Goal: Transaction & Acquisition: Purchase product/service

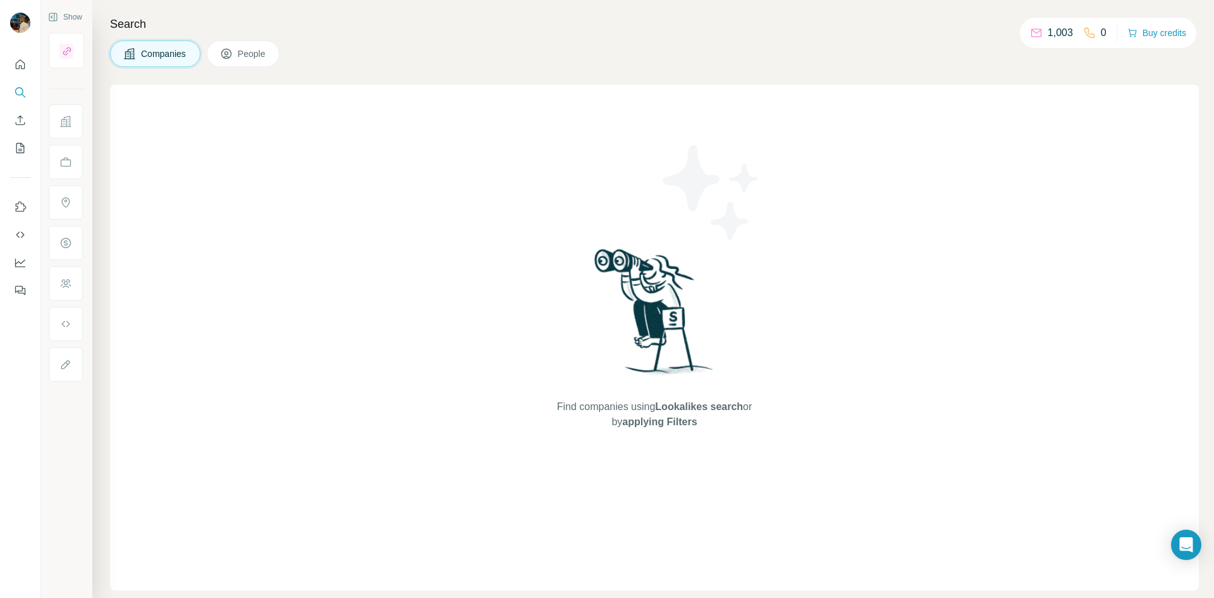
click at [232, 52] on icon at bounding box center [226, 53] width 13 height 13
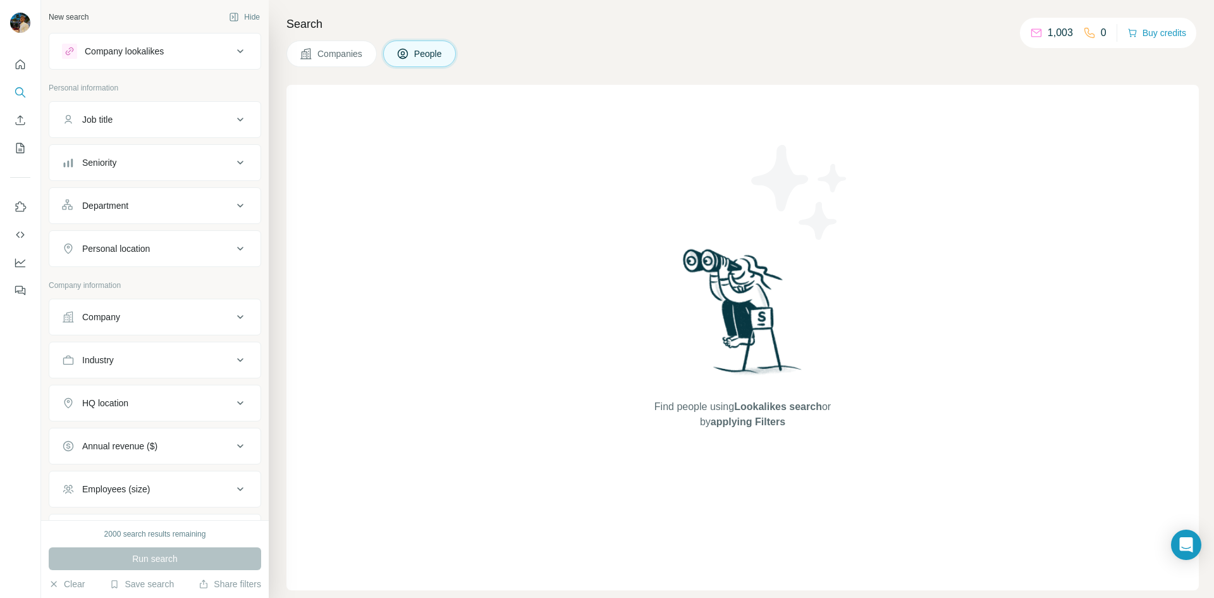
click at [157, 121] on div "Job title" at bounding box center [147, 119] width 171 height 13
click at [131, 279] on button "Personal location" at bounding box center [154, 286] width 211 height 30
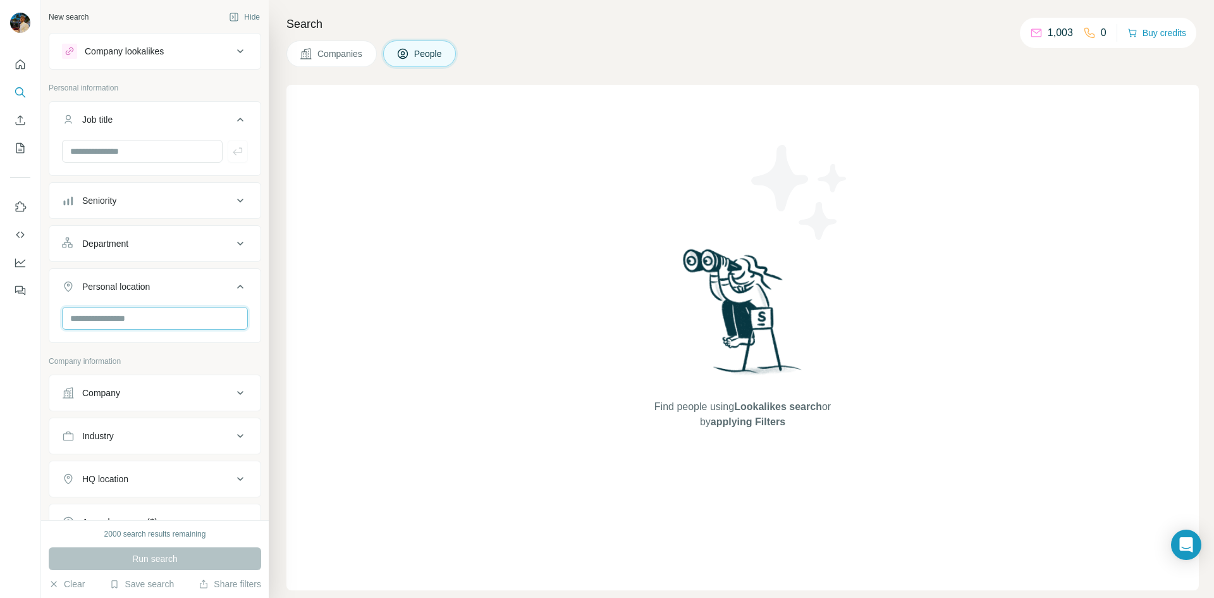
click at [135, 310] on input "text" at bounding box center [155, 318] width 186 height 23
type input "***"
click at [135, 345] on div "🇩🇰 [GEOGRAPHIC_DATA]" at bounding box center [150, 351] width 155 height 15
click at [228, 353] on div "🇩🇰 [GEOGRAPHIC_DATA] 🇸🇪 [GEOGRAPHIC_DATA]" at bounding box center [150, 376] width 170 height 83
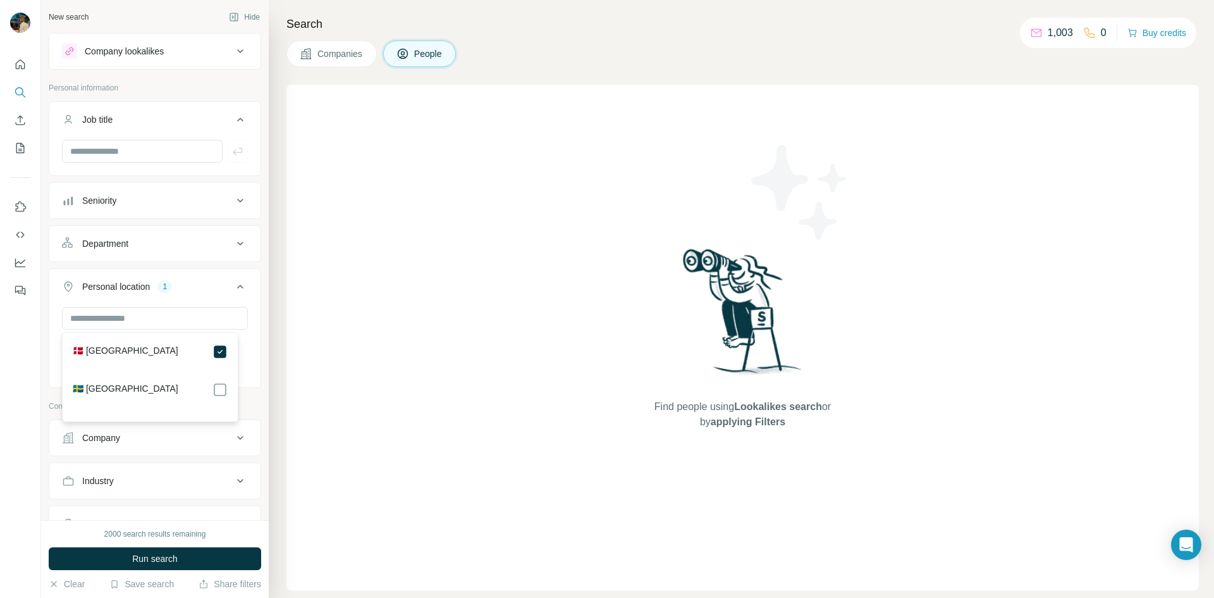
click at [398, 390] on div "Find people using Lookalikes search or by applying Filters" at bounding box center [742, 337] width 912 height 505
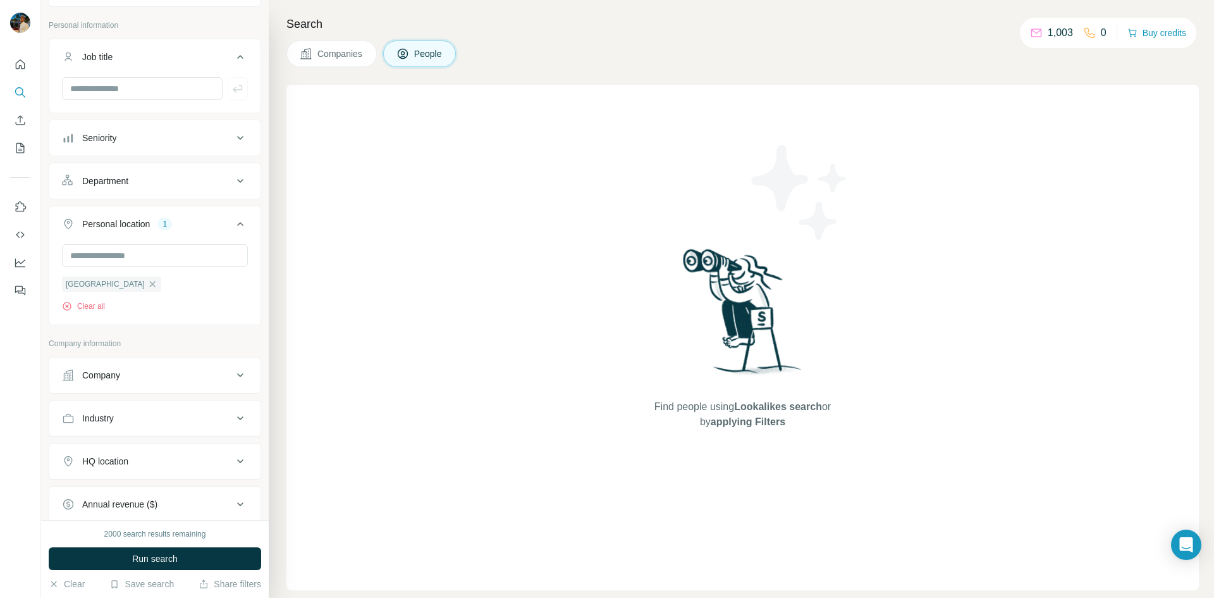
scroll to position [63, 0]
click at [158, 374] on div "Company" at bounding box center [147, 374] width 171 height 13
click at [123, 426] on input "text" at bounding box center [155, 430] width 186 height 23
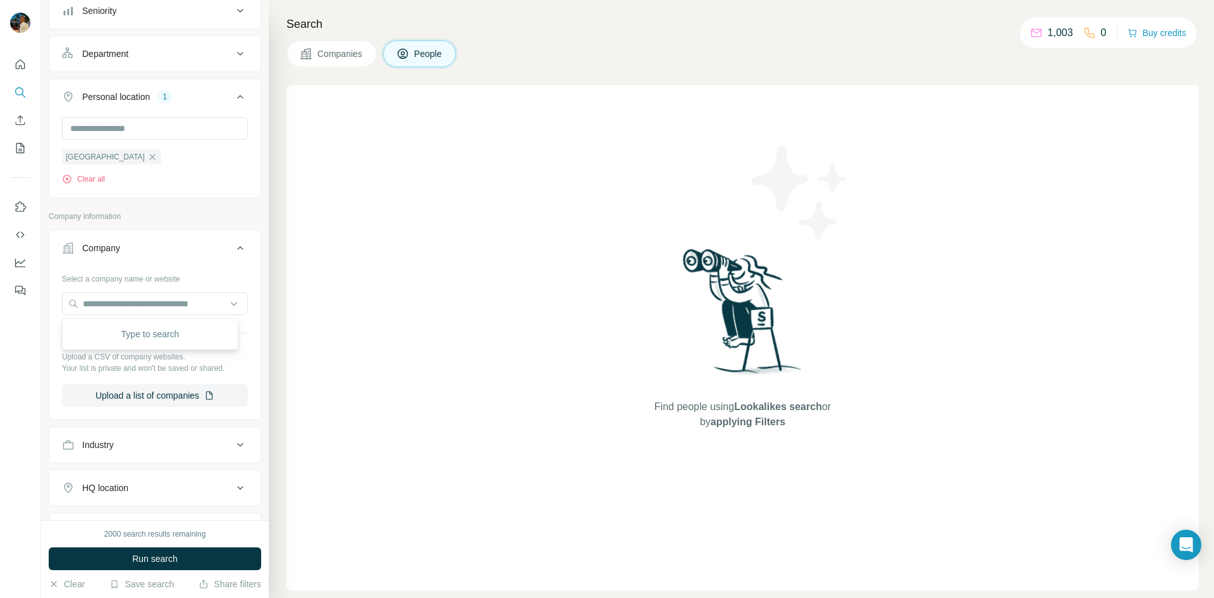
click at [132, 436] on button "Industry" at bounding box center [154, 444] width 211 height 30
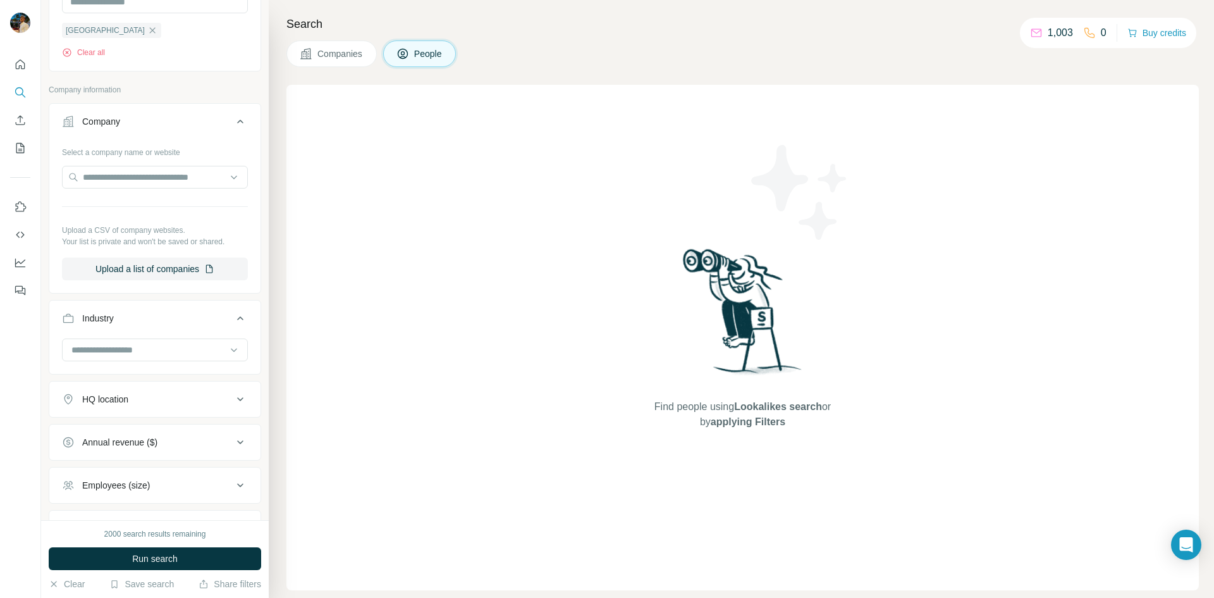
scroll to position [379, 0]
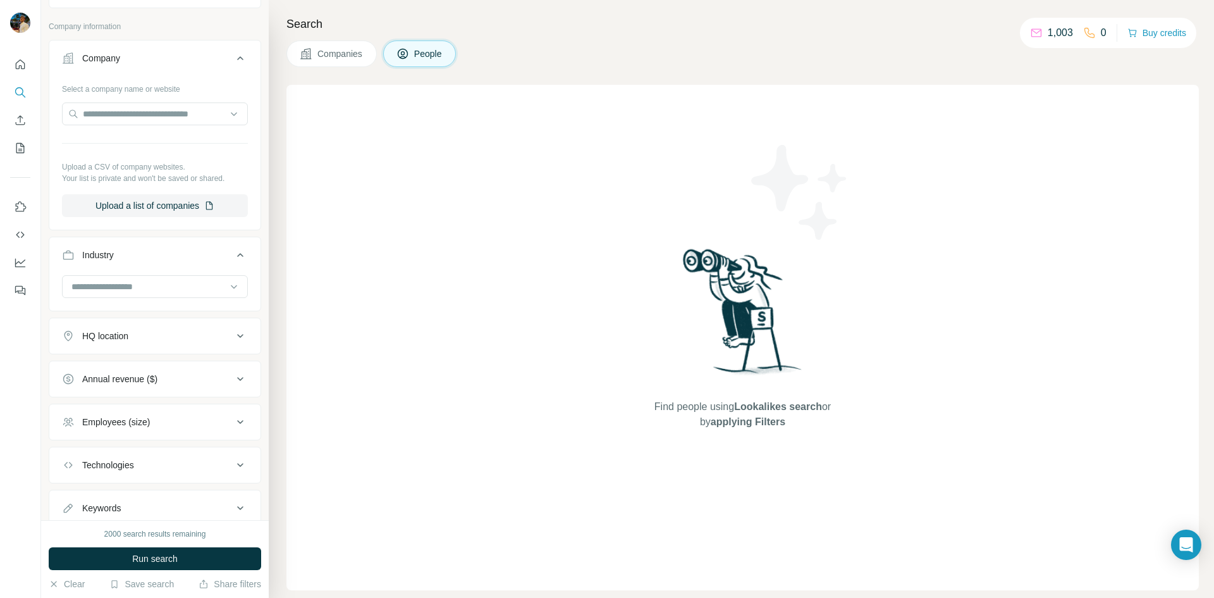
click at [157, 380] on div "Annual revenue ($)" at bounding box center [119, 378] width 75 height 13
click at [157, 375] on div "Annual revenue ($)" at bounding box center [119, 378] width 75 height 13
click at [146, 416] on div "Employees (size)" at bounding box center [116, 421] width 68 height 13
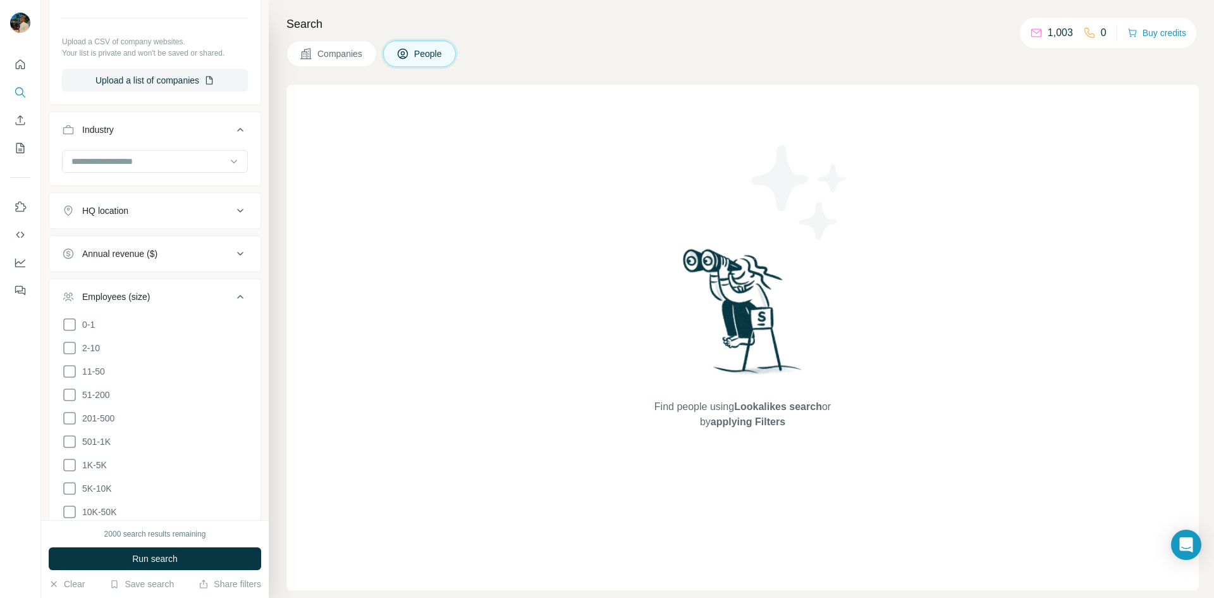
scroll to position [506, 0]
click at [109, 414] on span "201-500" at bounding box center [95, 416] width 37 height 13
click at [107, 392] on span "51-200" at bounding box center [93, 393] width 33 height 13
click at [102, 434] on span "501-1K" at bounding box center [94, 440] width 34 height 13
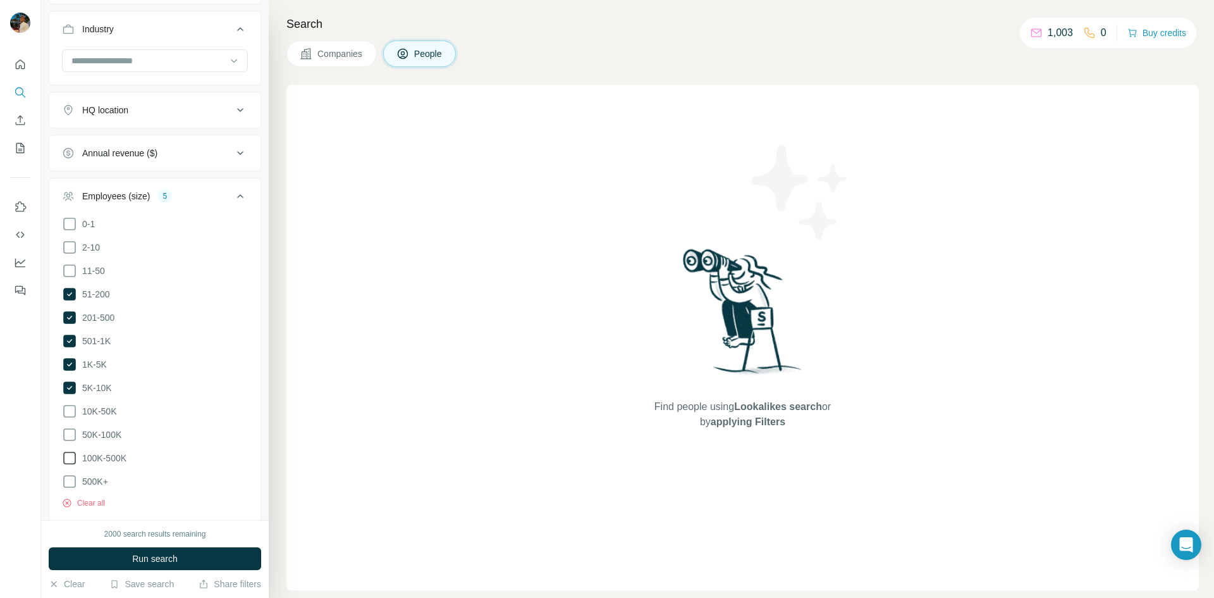
scroll to position [632, 0]
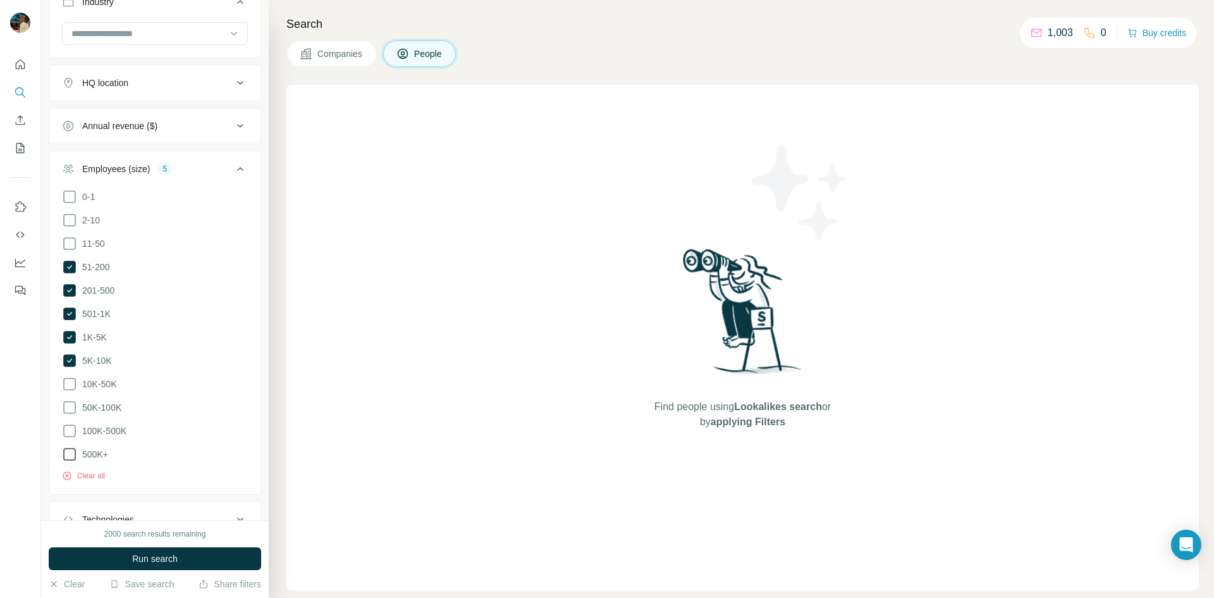
click at [73, 451] on icon at bounding box center [69, 453] width 15 height 15
click at [72, 427] on icon at bounding box center [69, 430] width 15 height 15
click at [73, 400] on icon at bounding box center [69, 407] width 15 height 15
click at [71, 376] on icon at bounding box center [69, 383] width 15 height 15
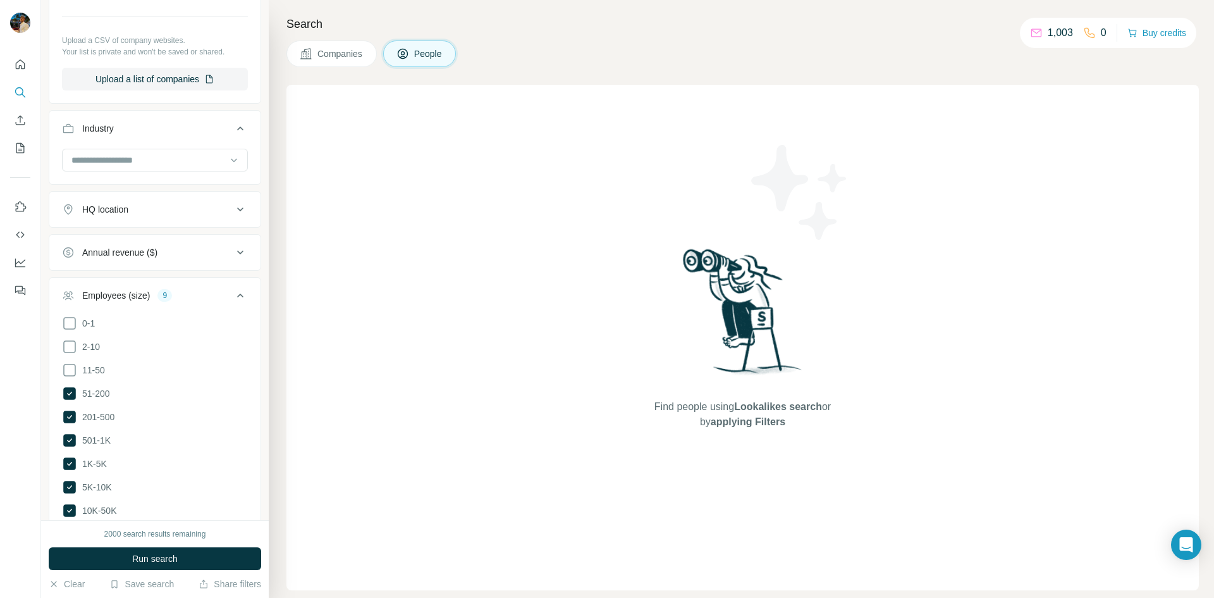
click at [133, 287] on button "Employees (size) 9" at bounding box center [154, 297] width 211 height 35
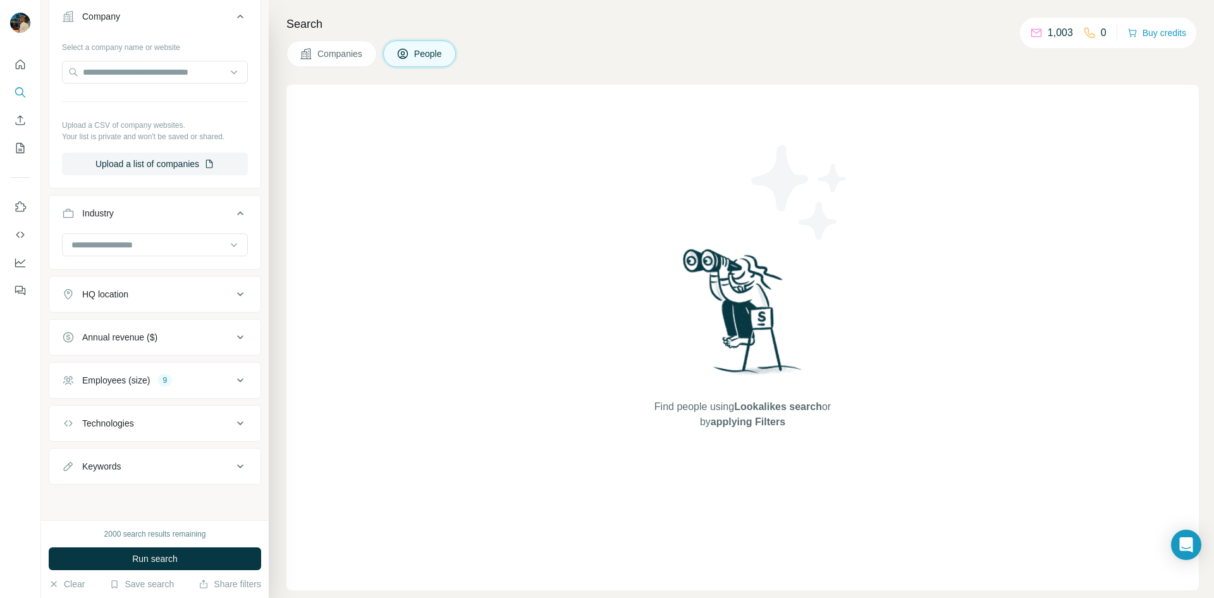
click at [164, 417] on div "Technologies" at bounding box center [147, 423] width 171 height 13
click at [164, 417] on div "Technologies" at bounding box center [147, 422] width 171 height 13
click at [159, 386] on button "Employees (size) 9" at bounding box center [154, 380] width 211 height 30
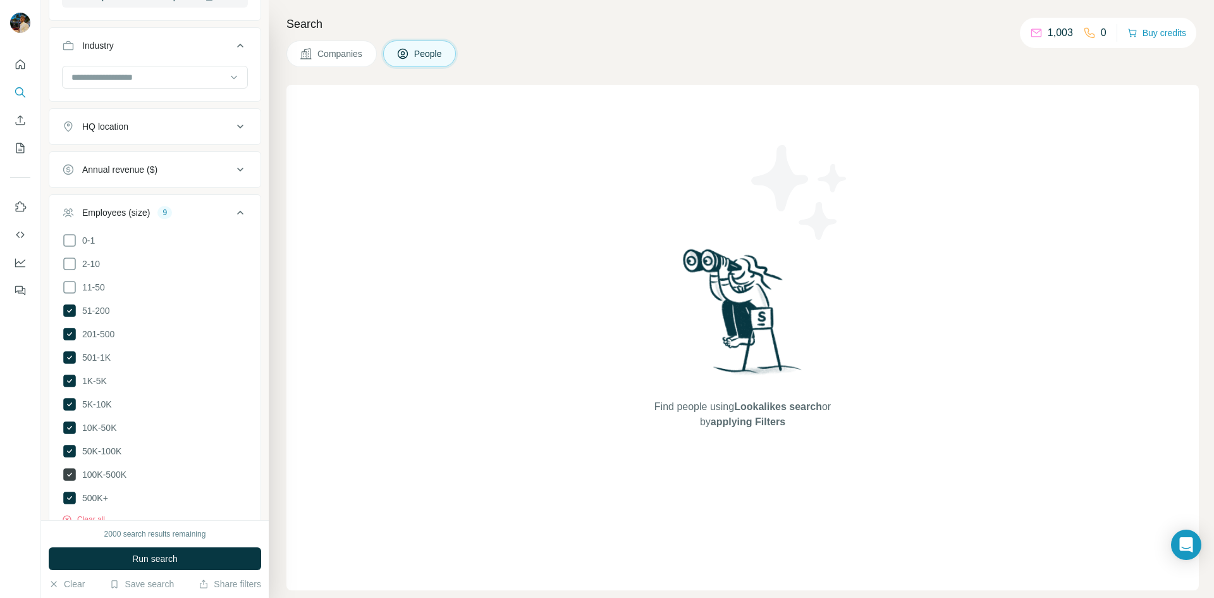
scroll to position [611, 0]
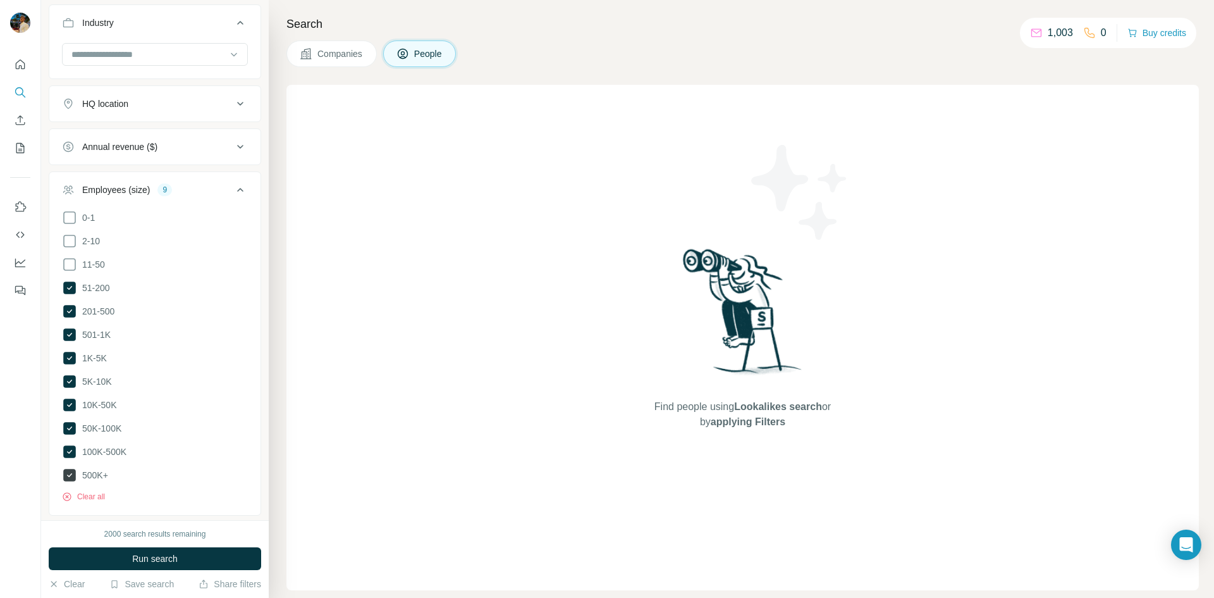
click at [73, 469] on icon at bounding box center [69, 475] width 13 height 13
click at [67, 457] on ul "0-1 2-10 11-50 [PHONE_NUMBER] 501-1K 1K-5K 5K-10K 10K-50K 50K-100K 100K-500K 50…" at bounding box center [155, 346] width 186 height 273
click at [71, 426] on icon at bounding box center [69, 428] width 13 height 13
click at [65, 444] on icon at bounding box center [69, 451] width 15 height 15
click at [66, 421] on icon at bounding box center [69, 427] width 15 height 15
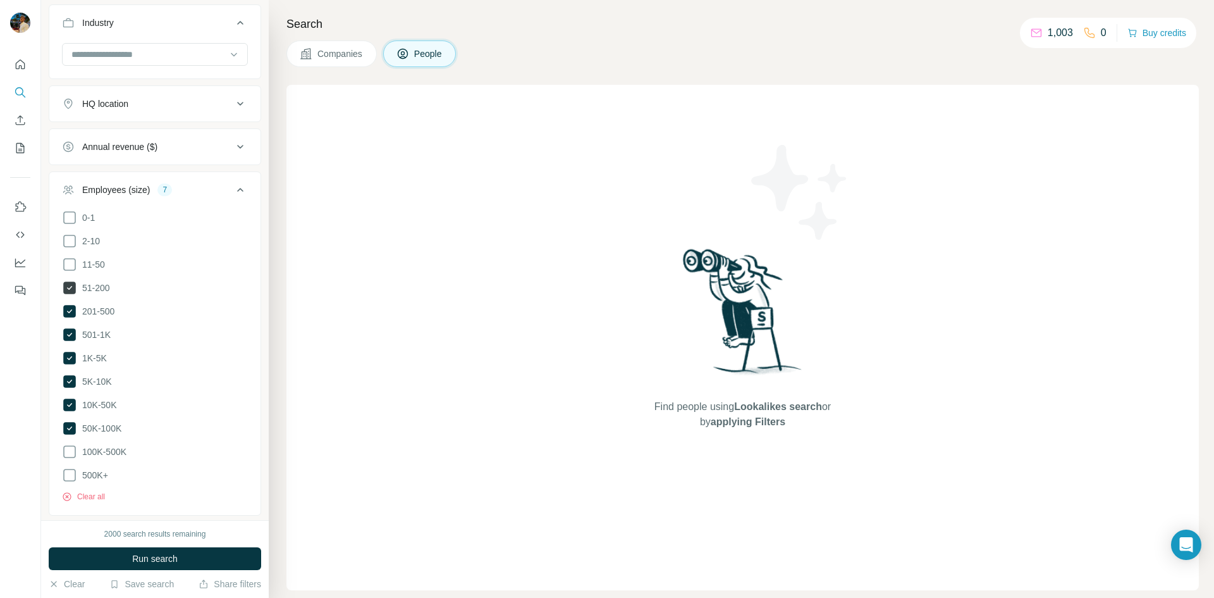
click at [73, 285] on icon at bounding box center [69, 287] width 13 height 13
click at [233, 185] on icon at bounding box center [240, 189] width 15 height 15
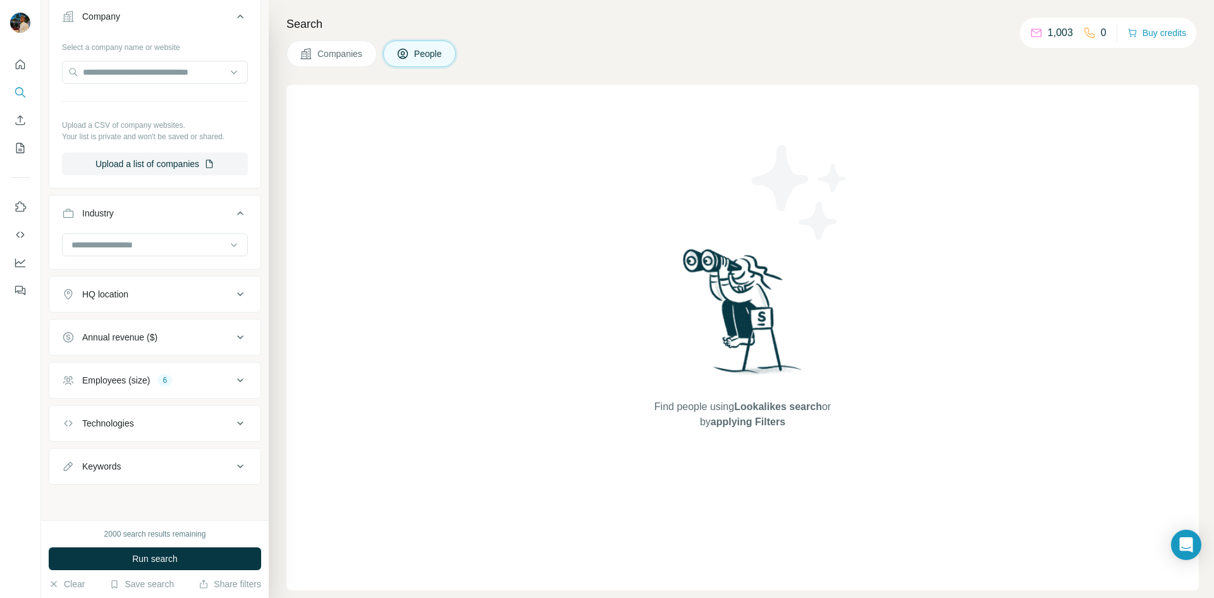
scroll to position [422, 0]
click at [188, 371] on button "Employees (size) 6" at bounding box center [154, 380] width 211 height 30
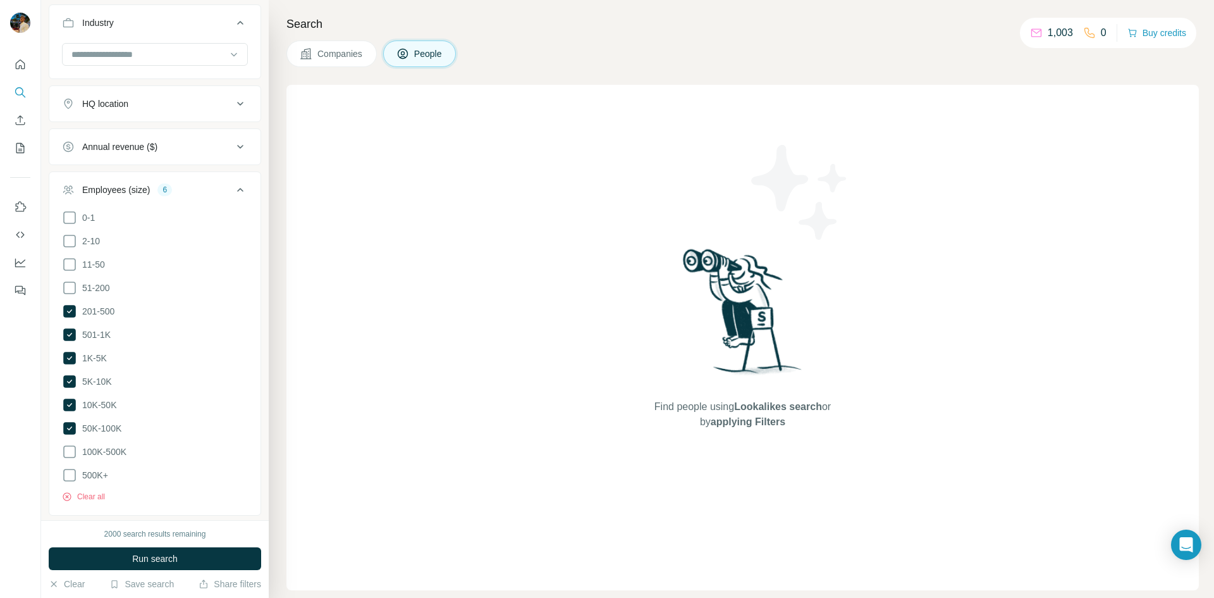
scroll to position [721, 0]
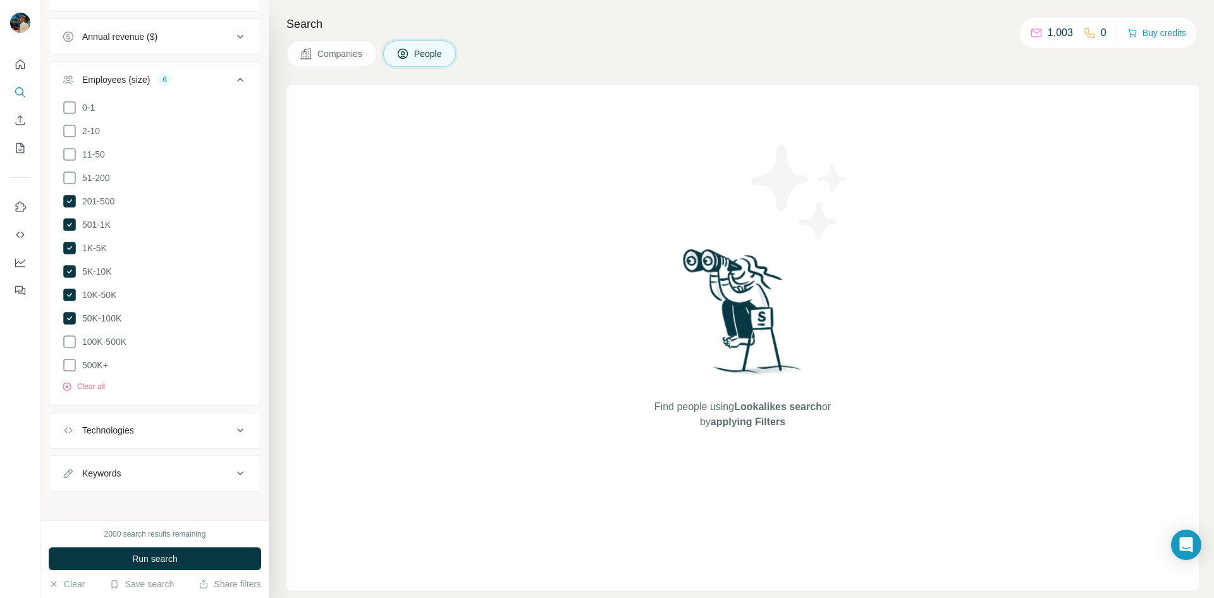
click at [159, 437] on button "Technologies" at bounding box center [154, 430] width 211 height 30
click at [142, 451] on input "text" at bounding box center [155, 461] width 186 height 23
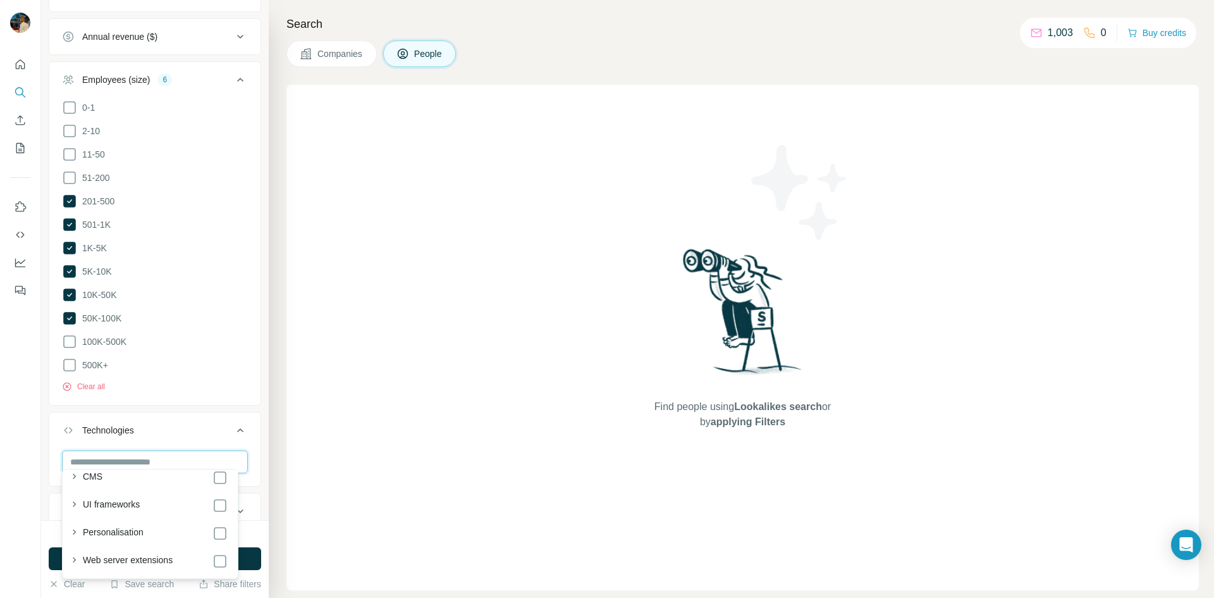
scroll to position [316, 0]
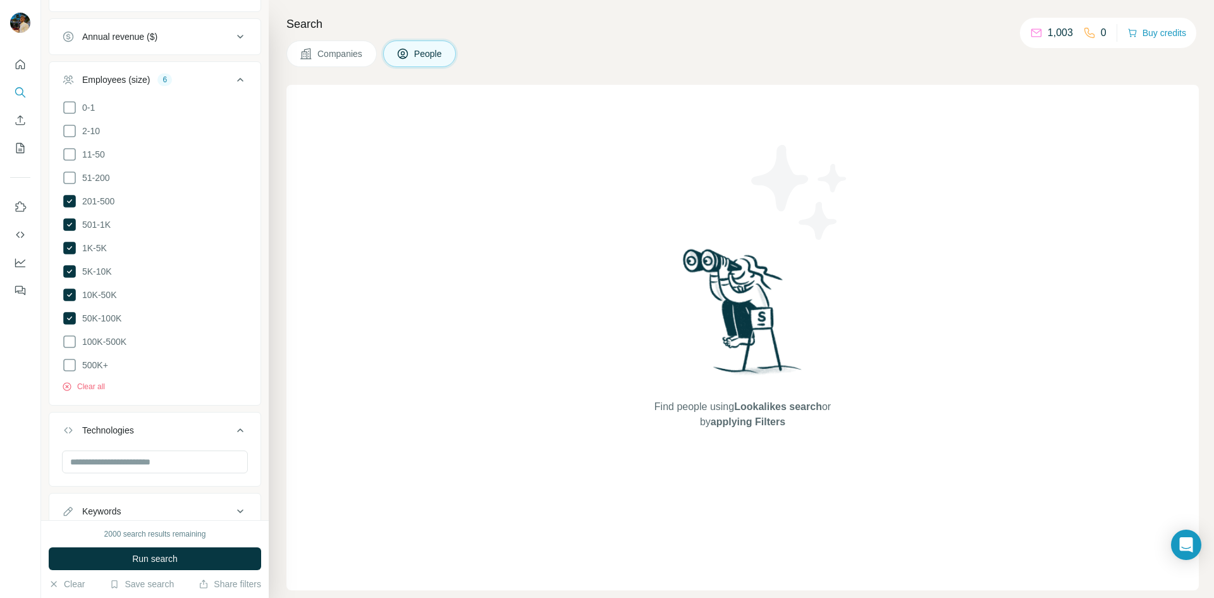
click at [148, 426] on div "Technologies" at bounding box center [147, 430] width 171 height 13
click at [144, 467] on div "Keywords" at bounding box center [147, 473] width 171 height 13
click at [140, 493] on input "text" at bounding box center [142, 504] width 161 height 23
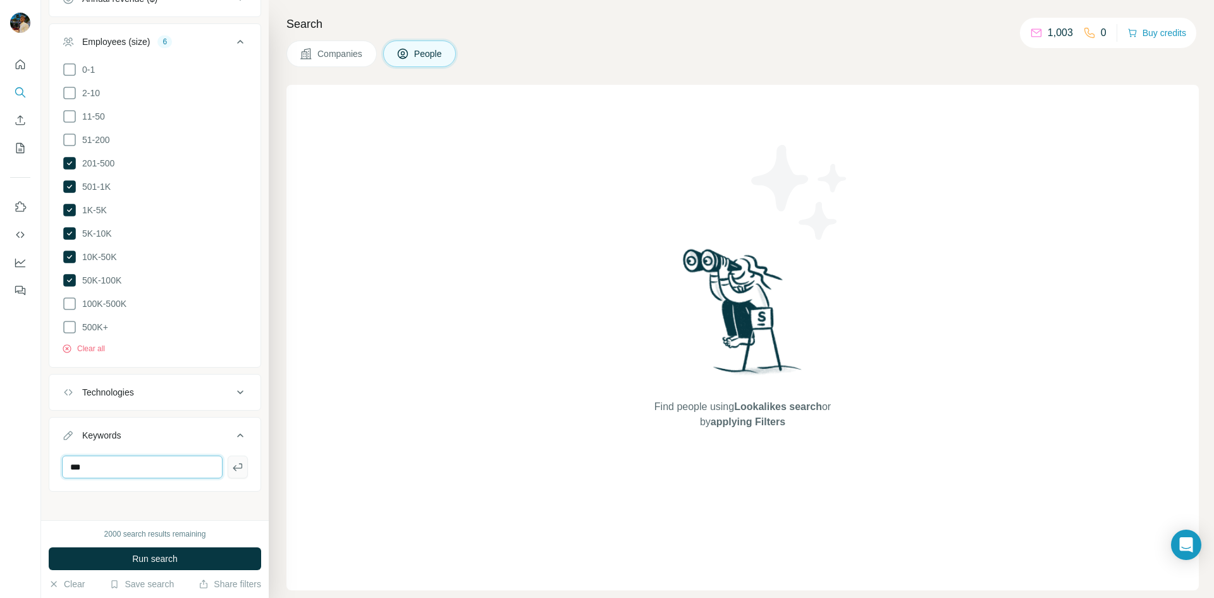
type input "***"
click at [231, 462] on icon "button" at bounding box center [237, 466] width 13 height 13
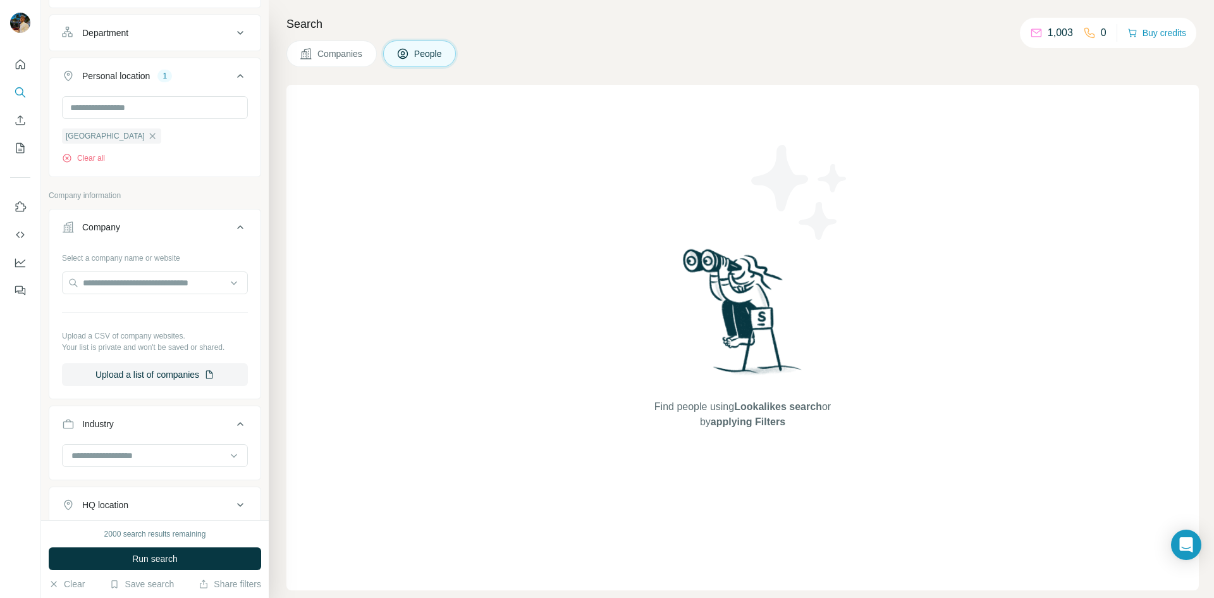
scroll to position [190, 0]
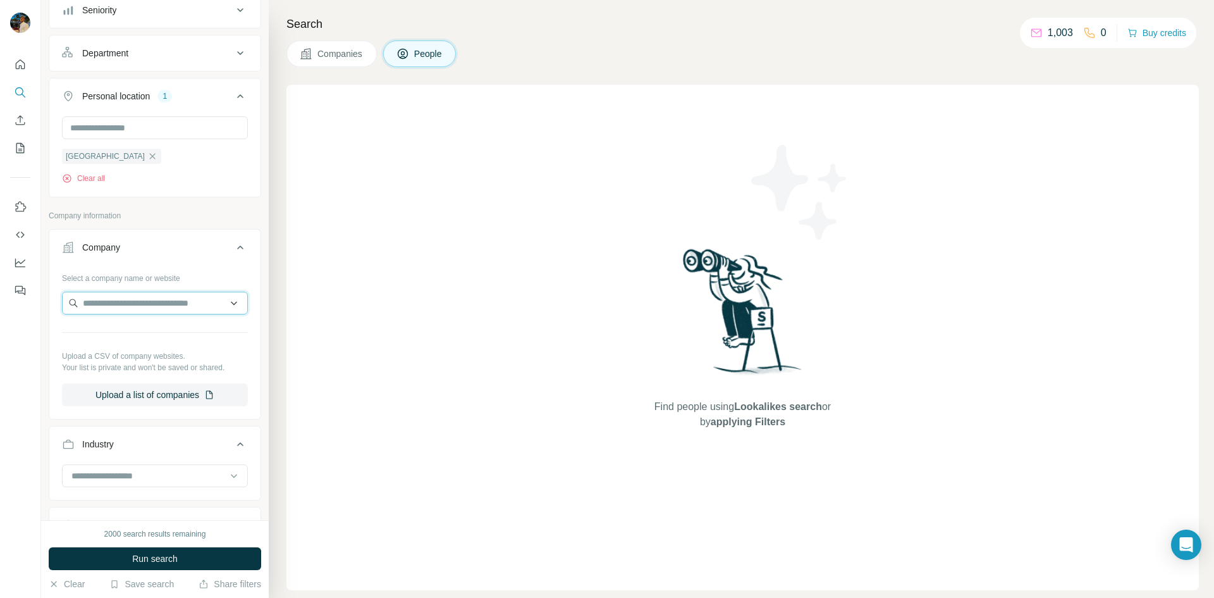
click at [142, 294] on input "text" at bounding box center [155, 303] width 186 height 23
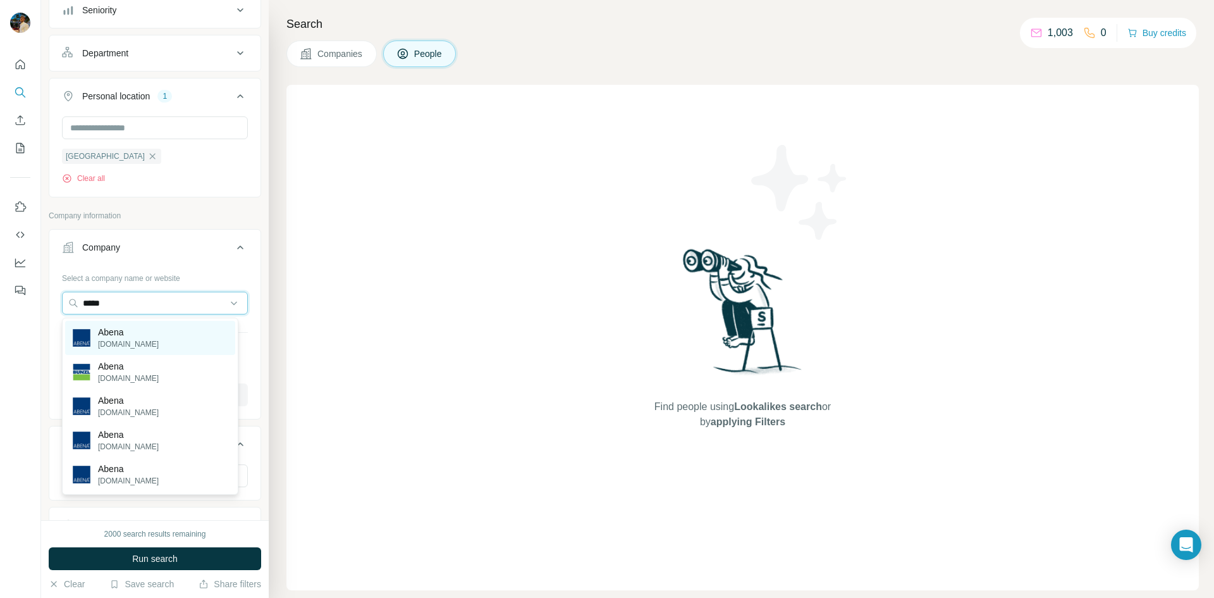
type input "*****"
click at [156, 338] on div "[PERSON_NAME][DOMAIN_NAME]" at bounding box center [150, 338] width 170 height 34
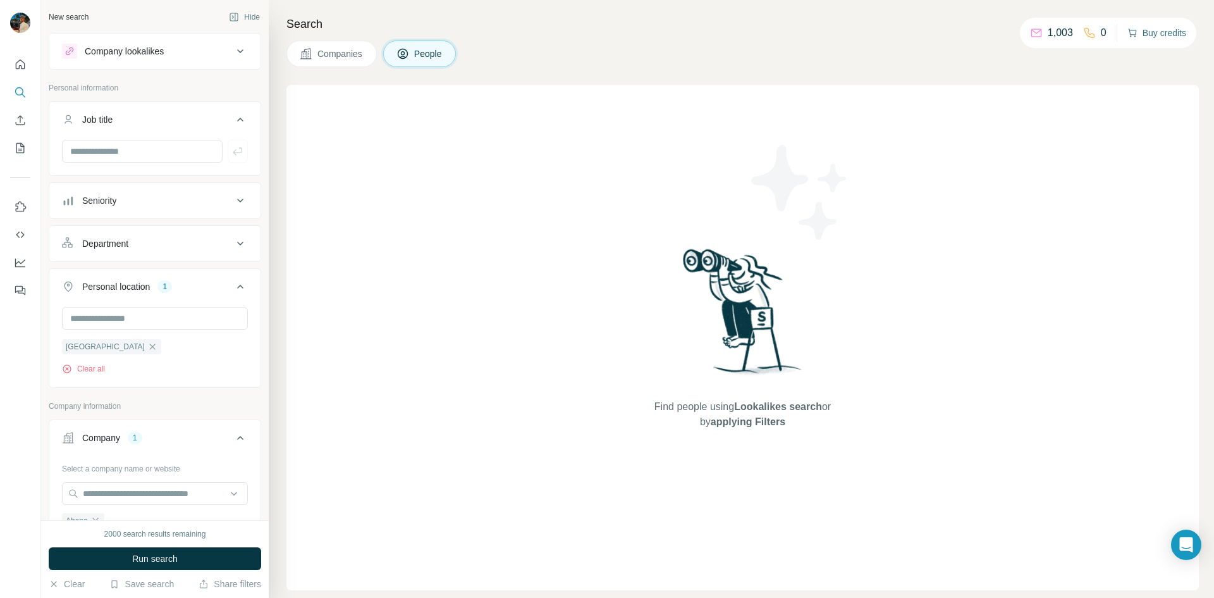
click at [1146, 31] on button "Buy credits" at bounding box center [1156, 33] width 59 height 18
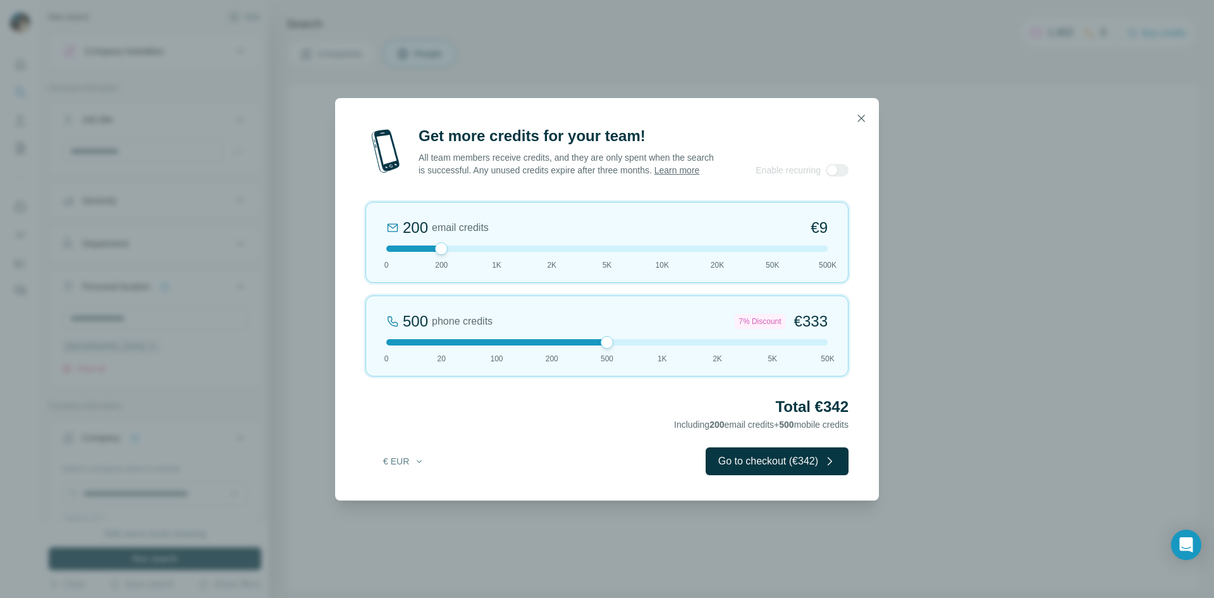
drag, startPoint x: 439, startPoint y: 347, endPoint x: 592, endPoint y: 347, distance: 153.0
click at [592, 345] on div at bounding box center [606, 342] width 441 height 6
click at [864, 114] on icon "button" at bounding box center [861, 117] width 7 height 7
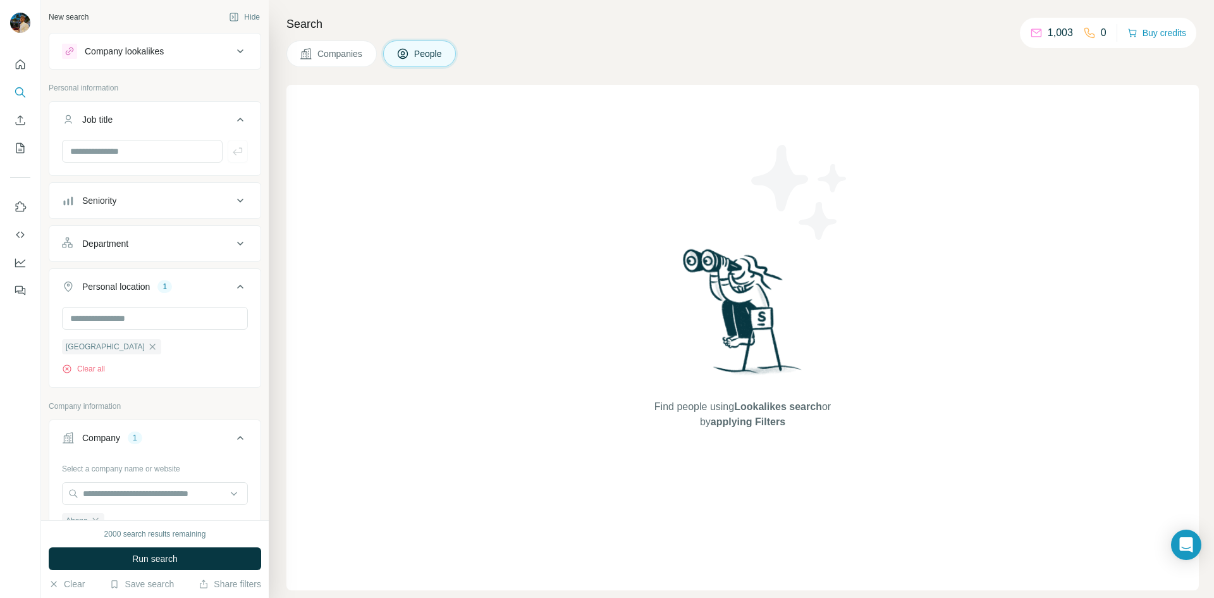
click at [150, 248] on div "Department" at bounding box center [147, 243] width 171 height 13
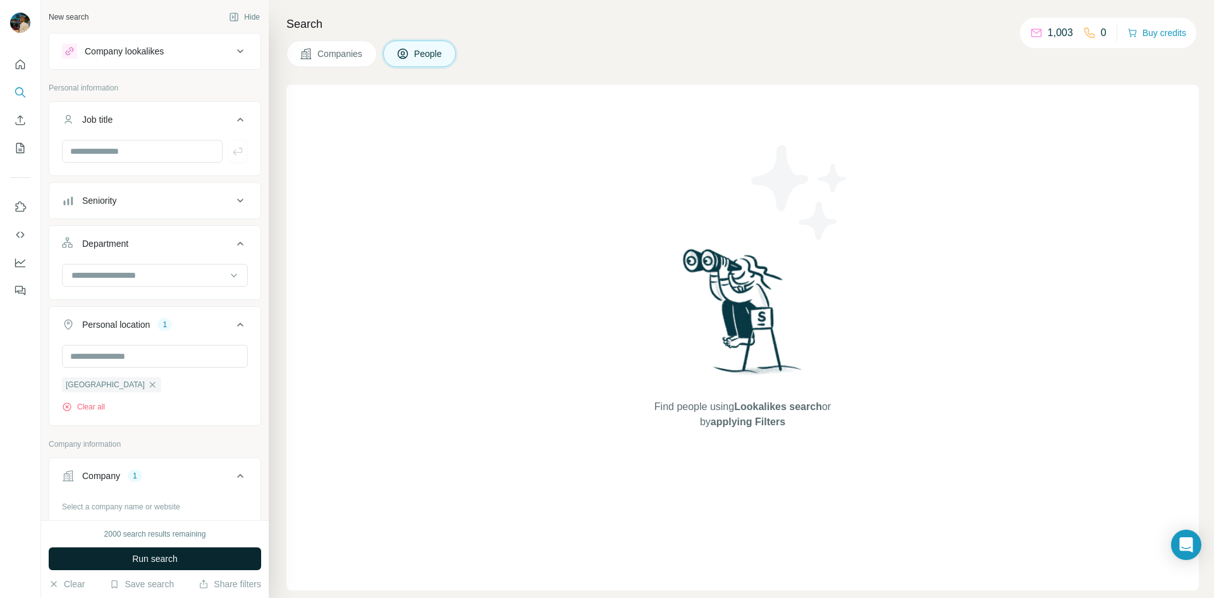
click at [125, 562] on button "Run search" at bounding box center [155, 558] width 212 height 23
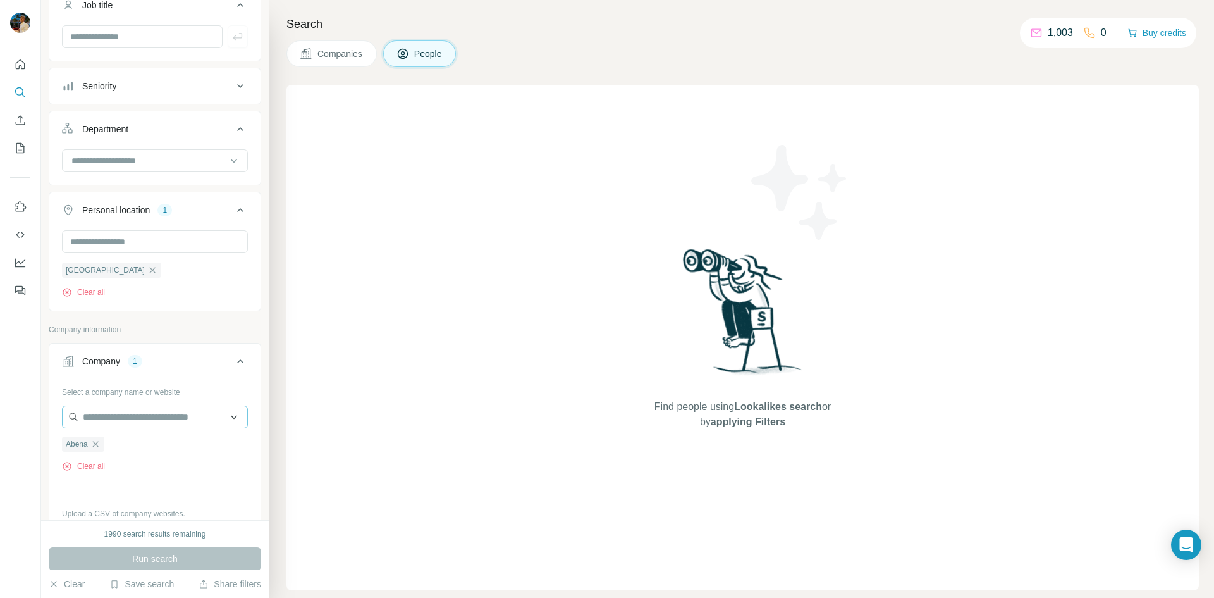
scroll to position [190, 0]
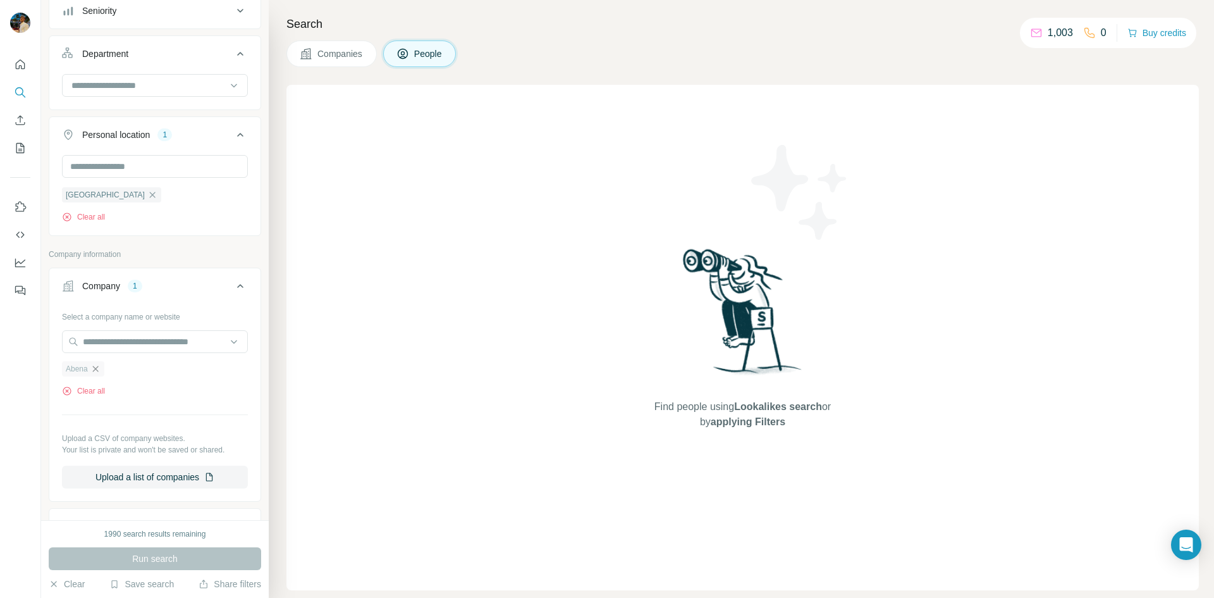
click at [92, 371] on icon "button" at bounding box center [95, 369] width 10 height 10
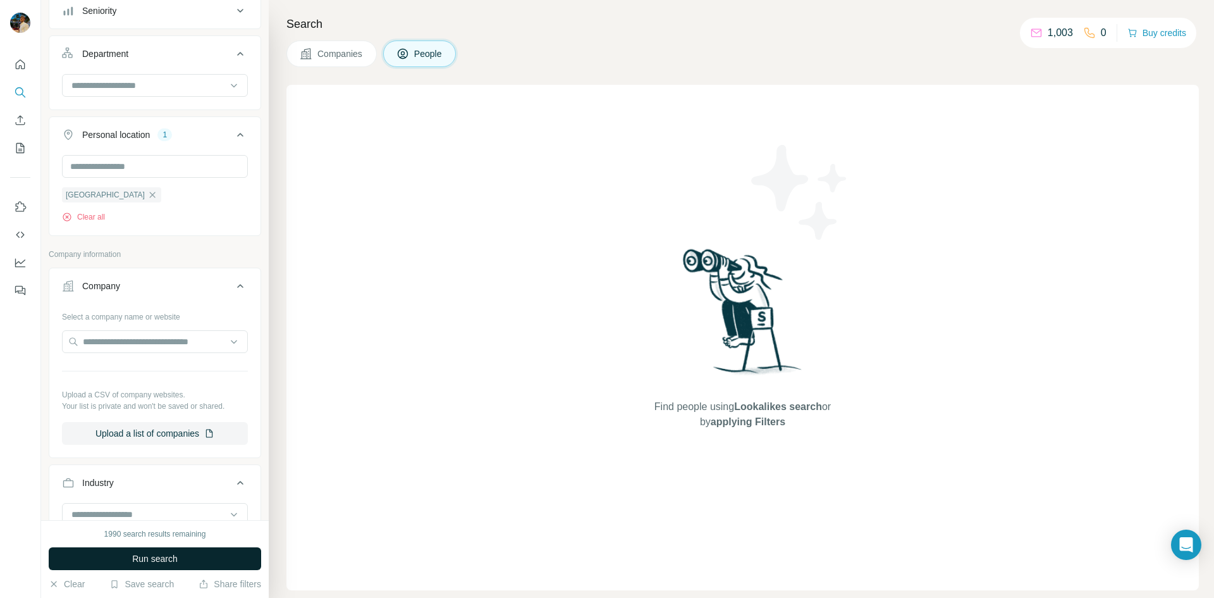
click at [190, 562] on button "Run search" at bounding box center [155, 558] width 212 height 23
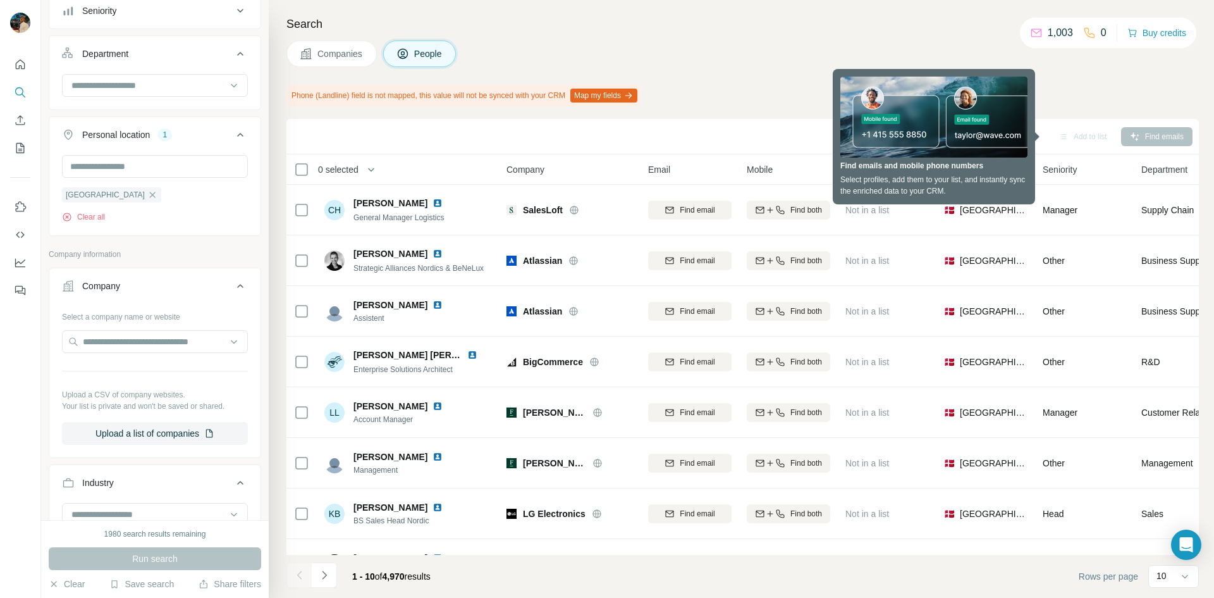
click at [797, 98] on div "Phone (Landline) field is not mapped, this value will not be synced with your C…" at bounding box center [742, 95] width 912 height 21
click at [1046, 80] on div "Search Companies People Phone (Landline) field is not mapped, this value will n…" at bounding box center [741, 299] width 945 height 598
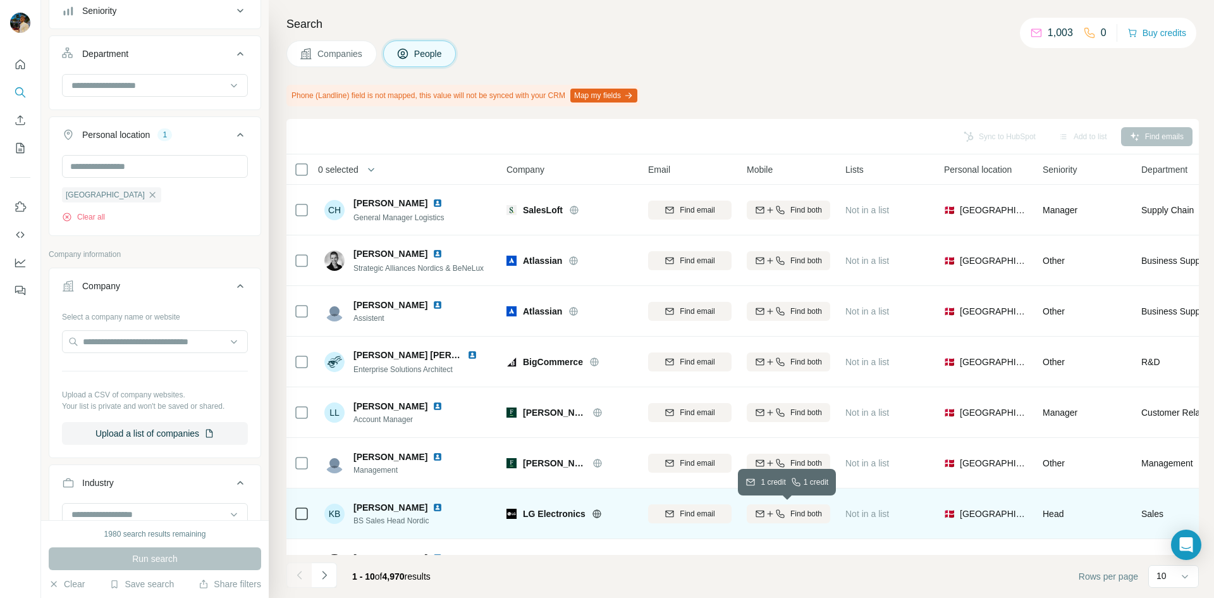
click at [809, 516] on span "Find both" at bounding box center [806, 513] width 32 height 11
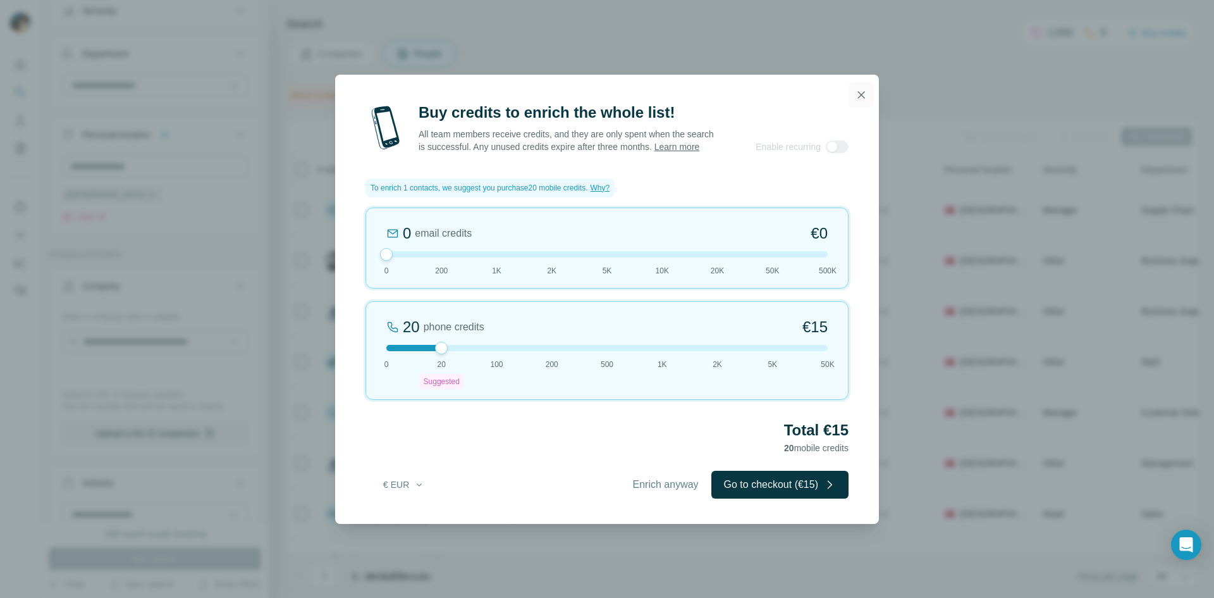
click at [868, 99] on button "button" at bounding box center [861, 94] width 25 height 25
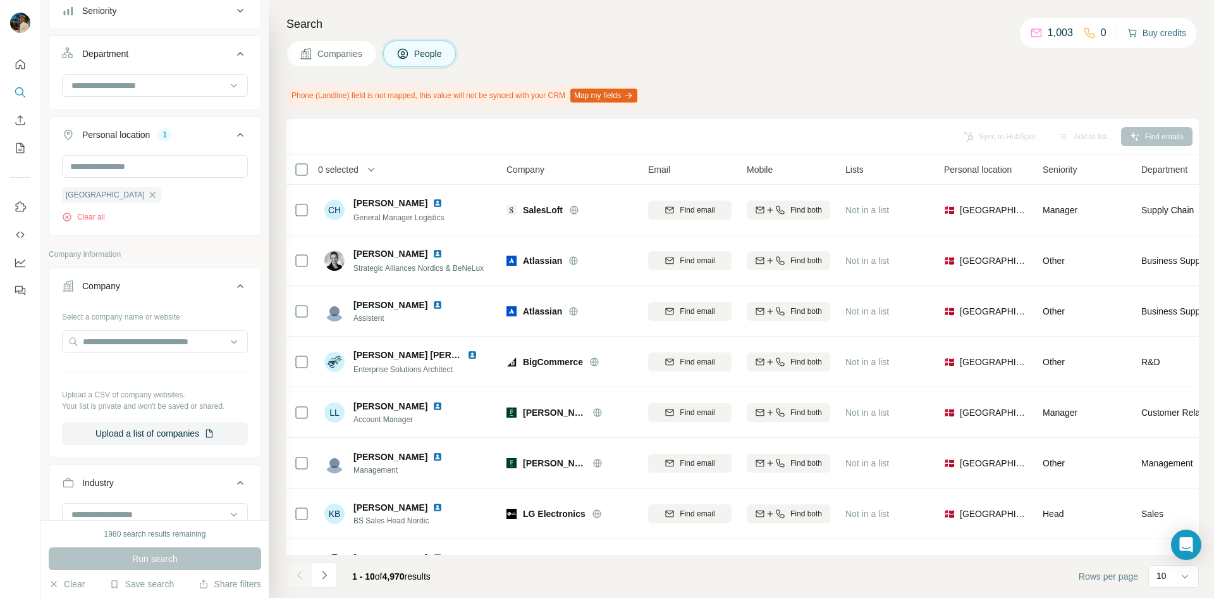
click at [1143, 37] on button "Buy credits" at bounding box center [1156, 33] width 59 height 18
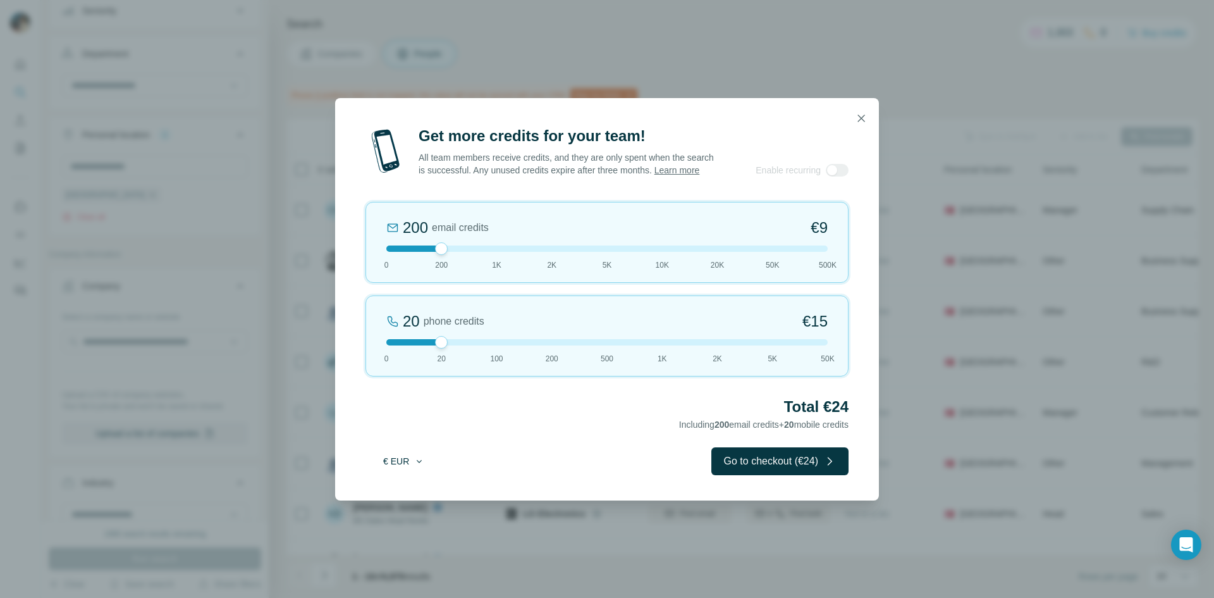
click at [404, 471] on button "€ EUR" at bounding box center [403, 461] width 59 height 23
click at [488, 425] on div "Total €24 Including 200 email credits + 20 mobile credits" at bounding box center [606, 413] width 483 height 35
drag, startPoint x: 438, startPoint y: 253, endPoint x: 352, endPoint y: 259, distance: 86.2
click at [352, 259] on div "Get more credits for your team! All team members receive credits, and they are …" at bounding box center [607, 313] width 544 height 374
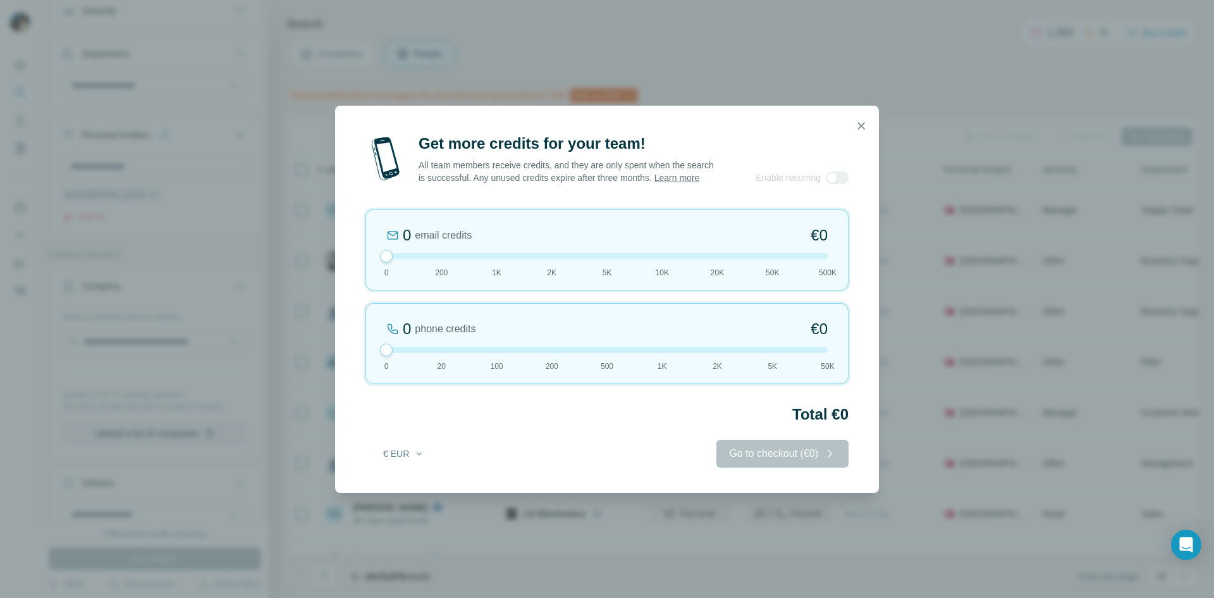
drag, startPoint x: 441, startPoint y: 347, endPoint x: 374, endPoint y: 360, distance: 68.2
click at [374, 360] on div "0 phone credits €0 [PHONE_NUMBER] 1K 2K 5K 50K" at bounding box center [606, 343] width 483 height 81
drag, startPoint x: 385, startPoint y: 360, endPoint x: 413, endPoint y: 359, distance: 27.9
click at [413, 353] on div at bounding box center [606, 350] width 441 height 6
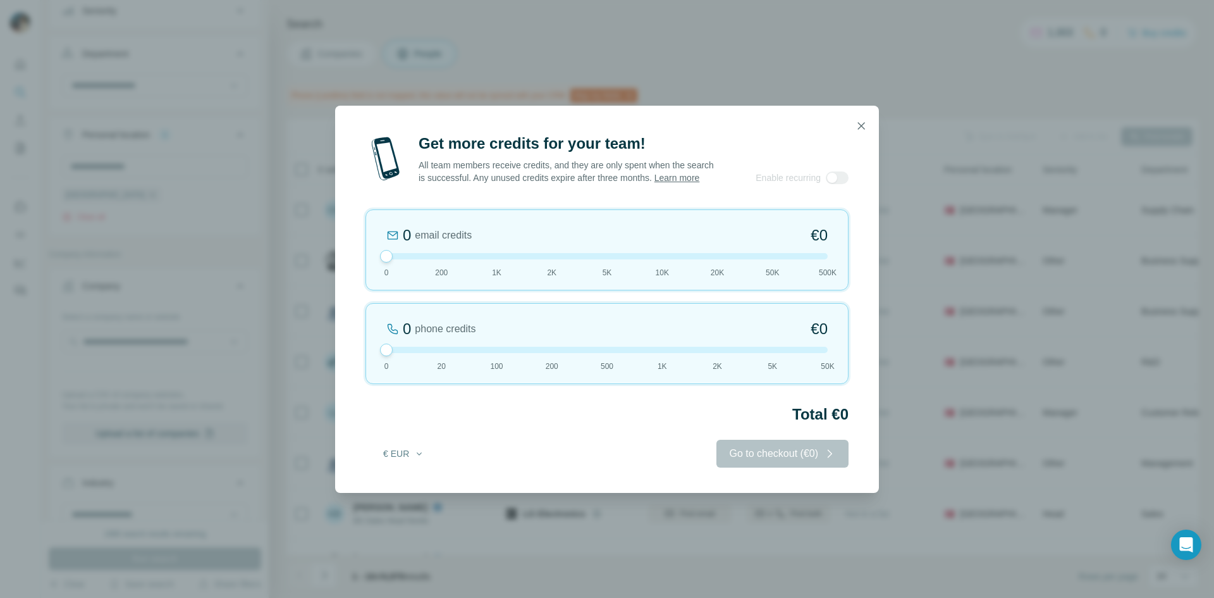
click at [407, 353] on div at bounding box center [606, 350] width 441 height 6
drag, startPoint x: 391, startPoint y: 357, endPoint x: 407, endPoint y: 358, distance: 15.8
click at [407, 353] on div at bounding box center [606, 350] width 441 height 6
drag, startPoint x: 386, startPoint y: 360, endPoint x: 407, endPoint y: 359, distance: 21.0
click at [407, 353] on div at bounding box center [606, 350] width 441 height 6
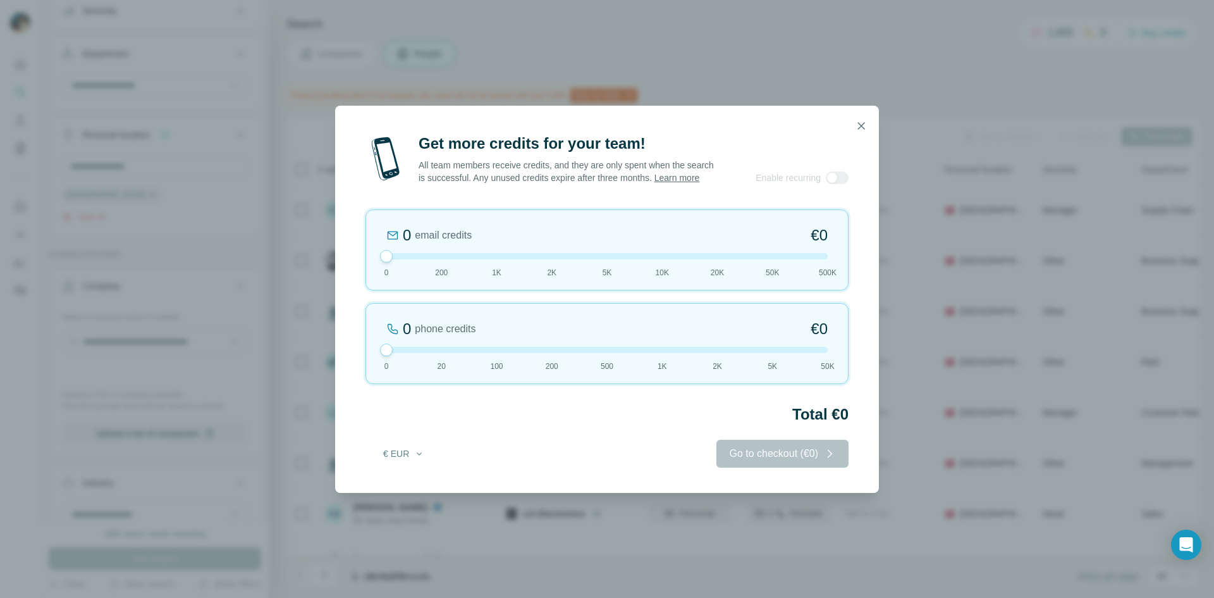
drag, startPoint x: 403, startPoint y: 353, endPoint x: 438, endPoint y: 350, distance: 35.0
click at [465, 351] on div "0 phone credits €0 [PHONE_NUMBER] 1K 2K 5K 50K" at bounding box center [606, 343] width 483 height 81
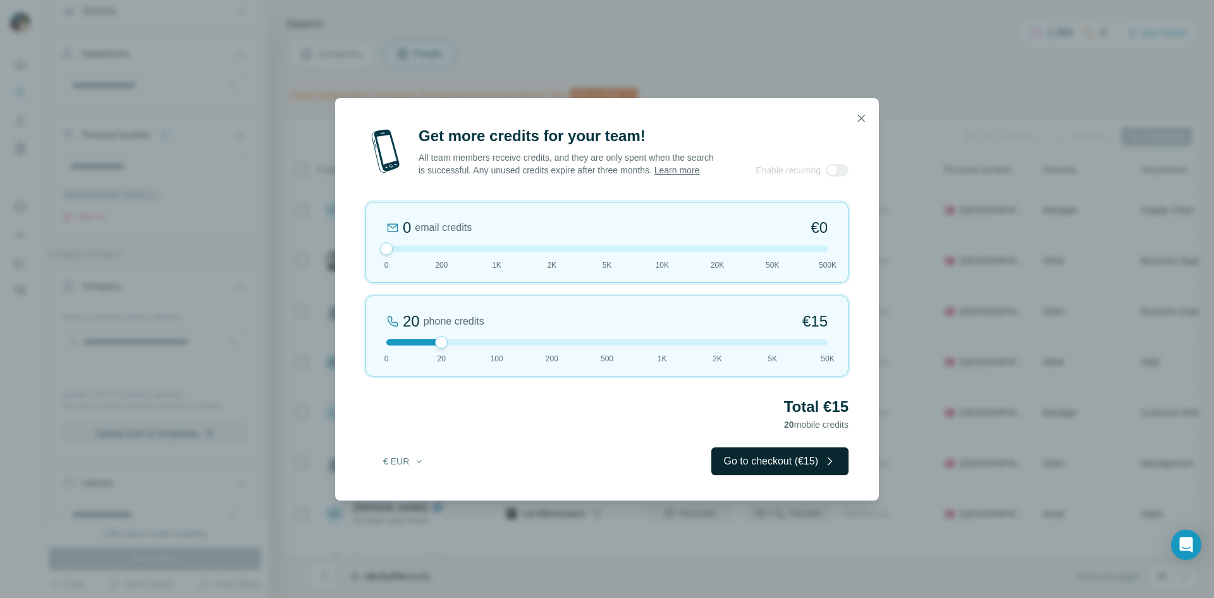
click at [759, 462] on button "Go to checkout (€15)" at bounding box center [779, 461] width 137 height 28
click at [864, 113] on icon "button" at bounding box center [861, 118] width 13 height 13
